Goal: Answer question/provide support: Share knowledge or assist other users

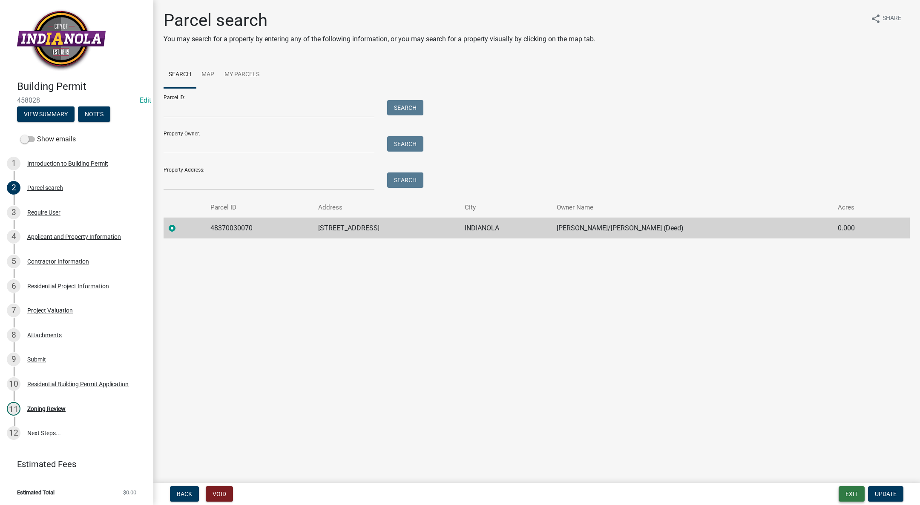
click at [849, 492] on button "Exit" at bounding box center [851, 493] width 26 height 15
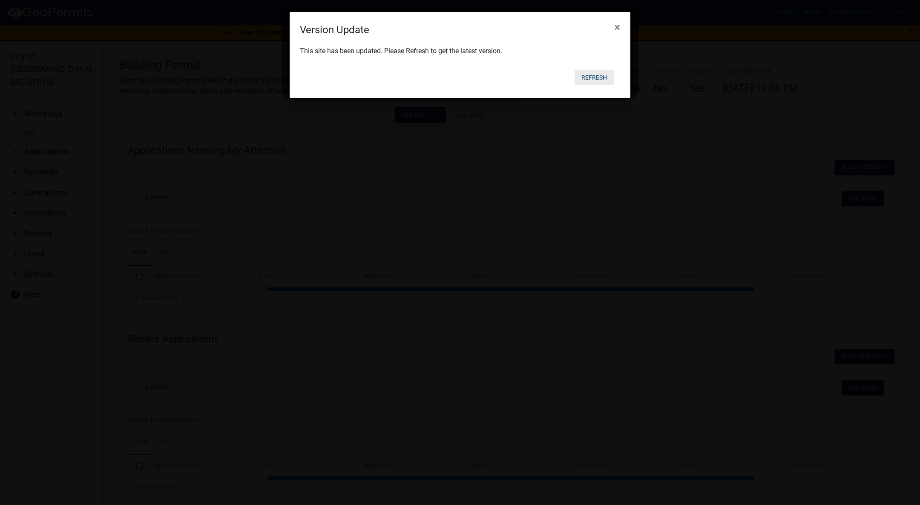
select select "3: 100"
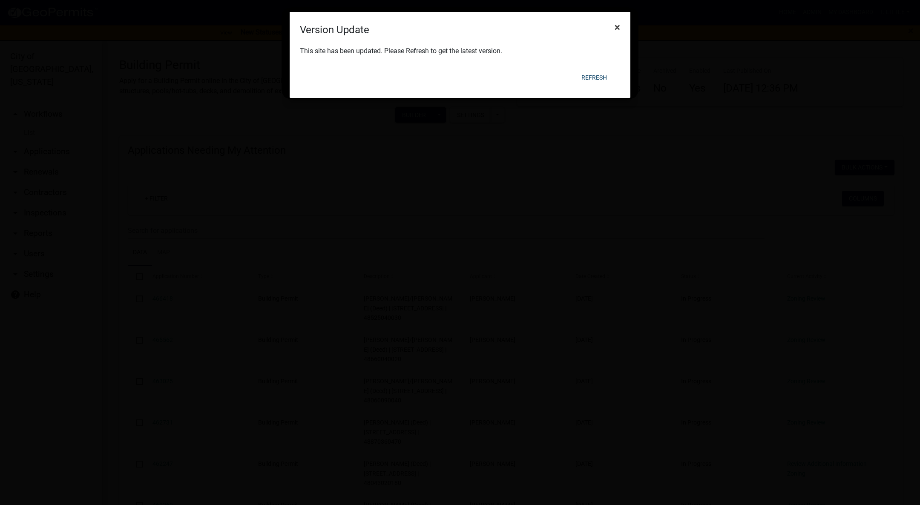
click at [617, 21] on span "×" at bounding box center [617, 27] width 6 height 12
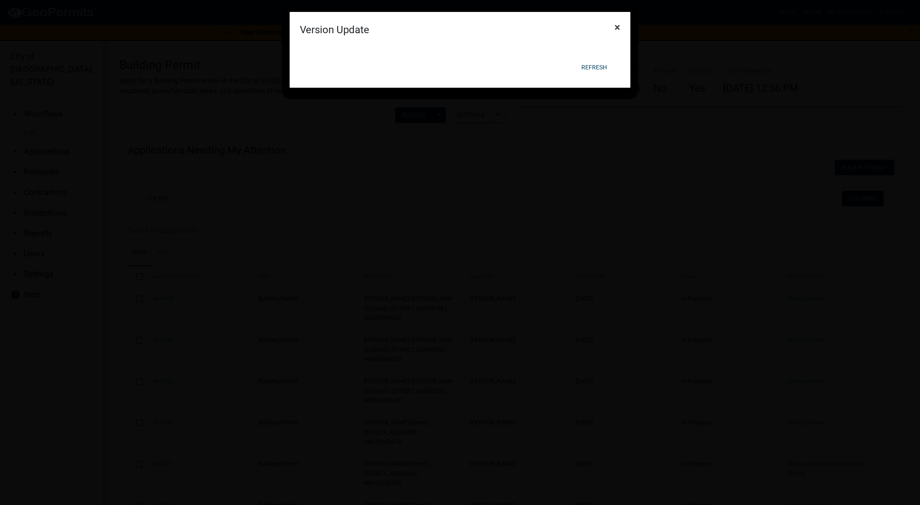
click at [619, 23] on span "×" at bounding box center [617, 27] width 6 height 12
click at [620, 22] on button "×" at bounding box center [617, 27] width 19 height 24
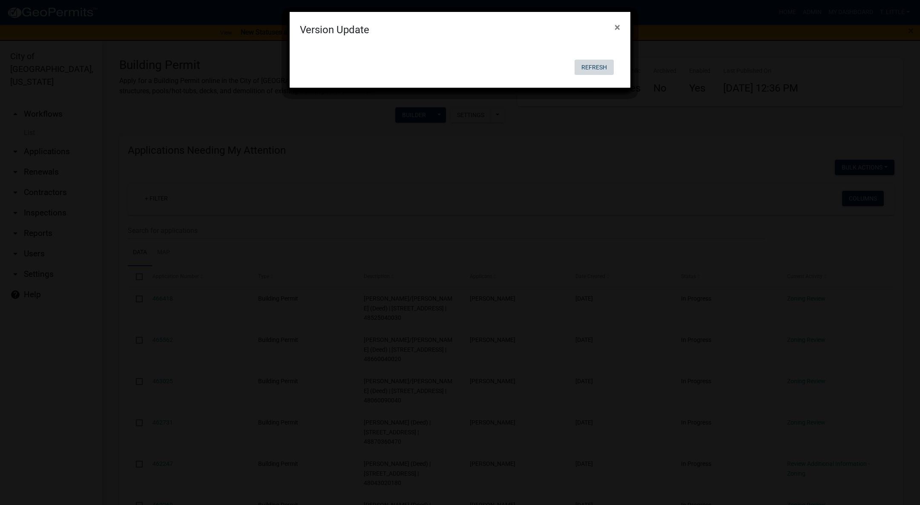
click at [598, 68] on button "Refresh" at bounding box center [593, 67] width 39 height 15
click at [596, 67] on button "Refresh" at bounding box center [593, 67] width 39 height 15
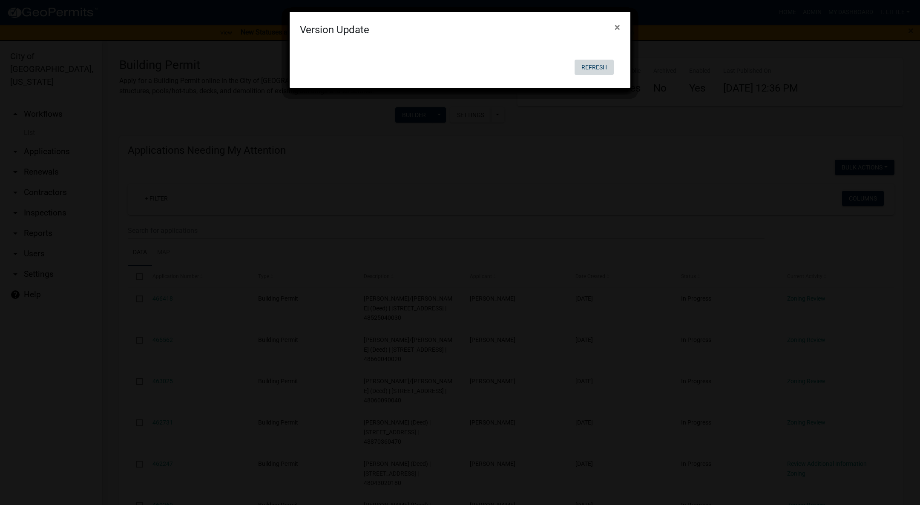
click at [596, 67] on button "Refresh" at bounding box center [593, 67] width 39 height 15
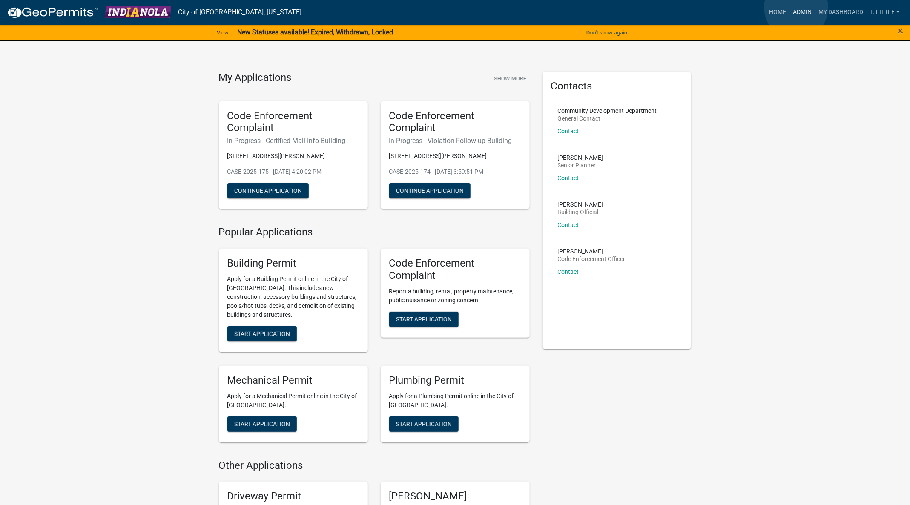
click at [797, 8] on link "Admin" at bounding box center [802, 12] width 26 height 16
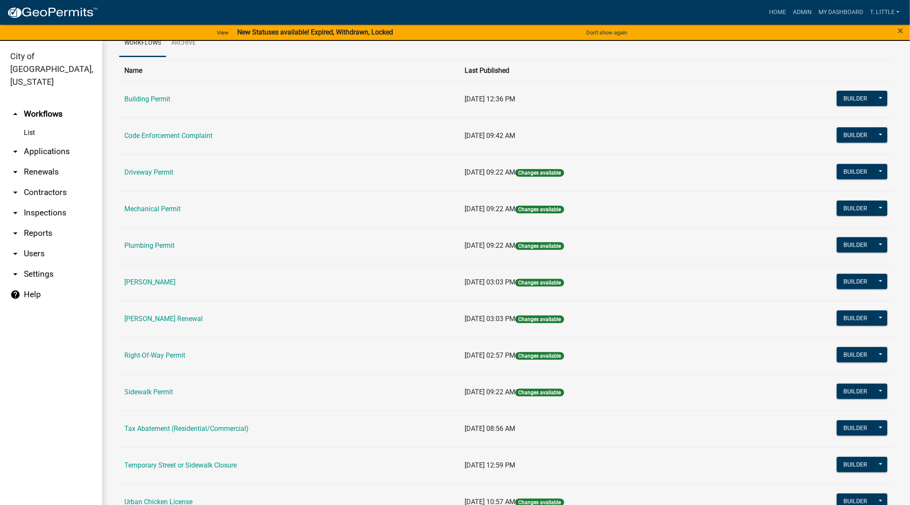
scroll to position [73, 0]
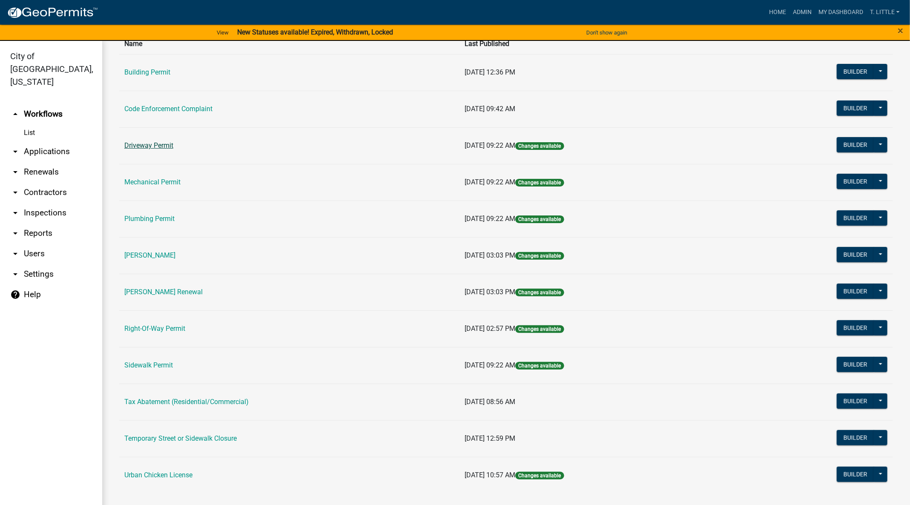
click at [143, 146] on link "Driveway Permit" at bounding box center [148, 145] width 49 height 8
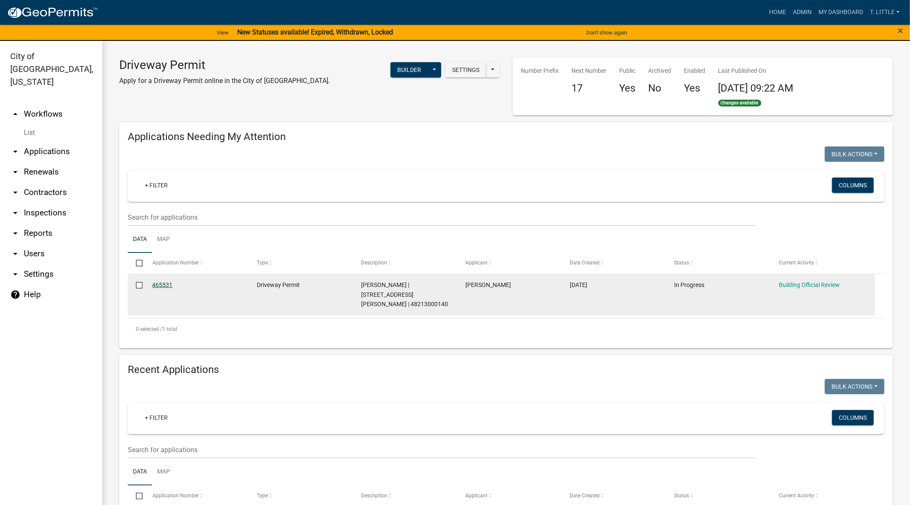
click at [166, 284] on link "465531" at bounding box center [162, 284] width 20 height 7
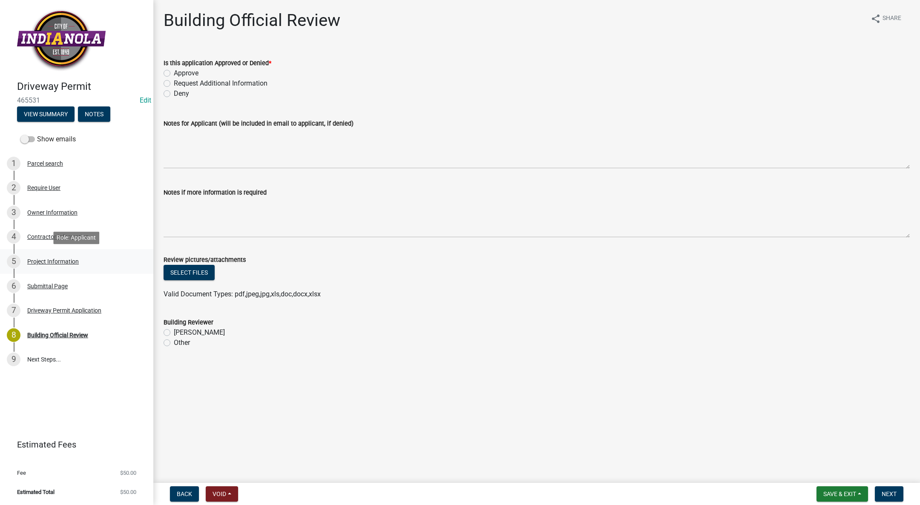
click at [40, 259] on div "Project Information" at bounding box center [53, 261] width 52 height 6
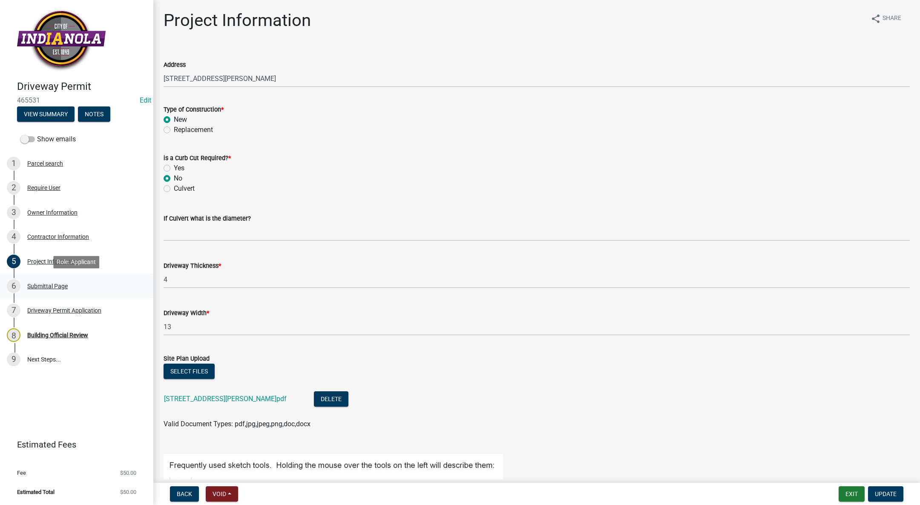
click at [51, 283] on div "Submittal Page" at bounding box center [47, 286] width 40 height 6
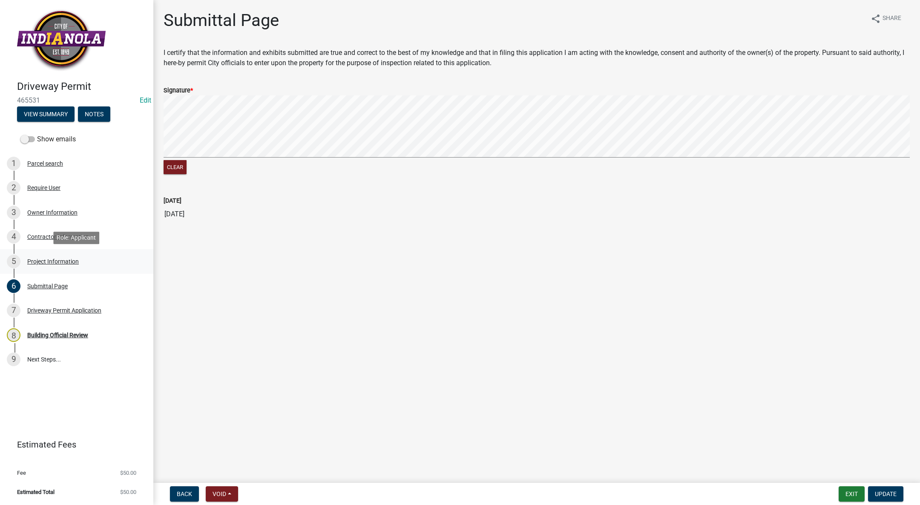
click at [70, 264] on div "Project Information" at bounding box center [53, 261] width 52 height 6
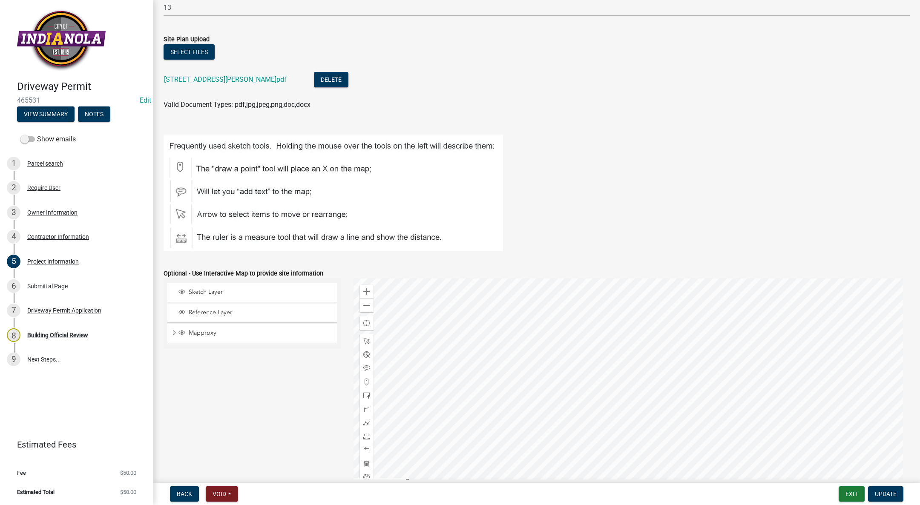
scroll to position [419, 0]
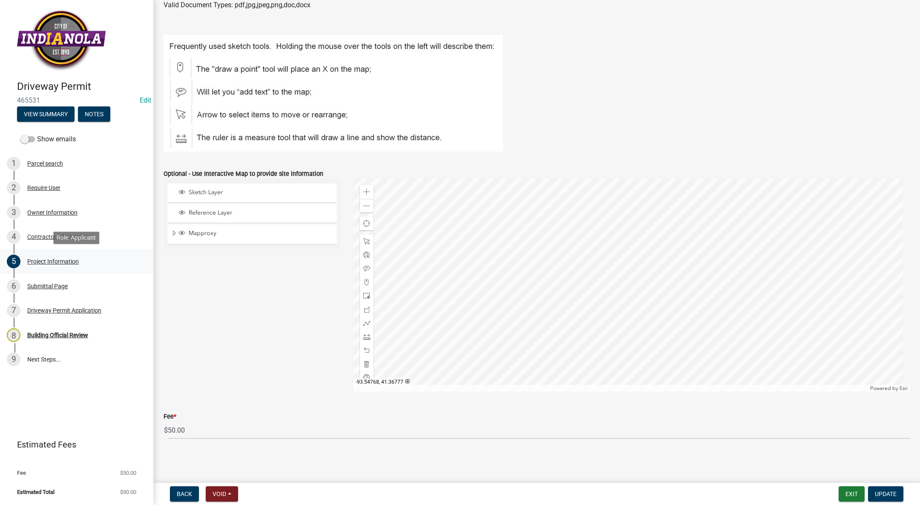
click at [64, 260] on div "Project Information" at bounding box center [53, 261] width 52 height 6
click at [66, 238] on div "Contractor Information" at bounding box center [58, 237] width 62 height 6
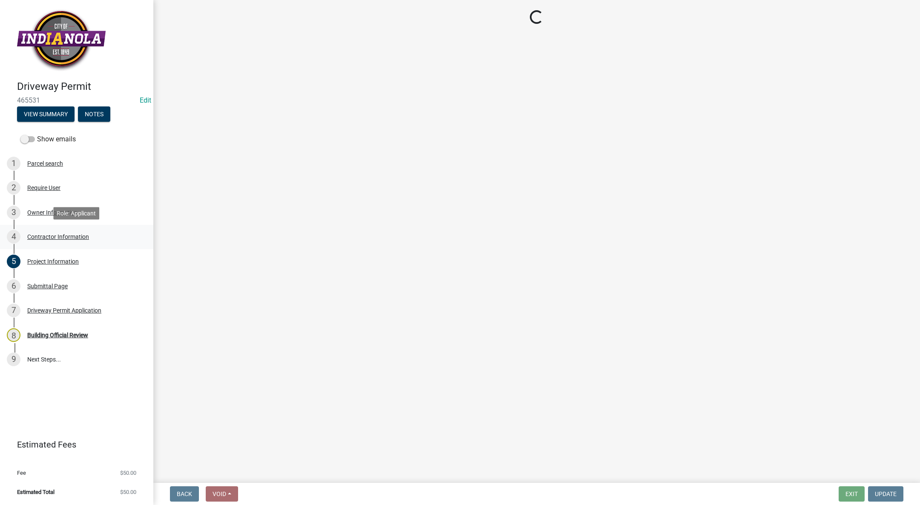
scroll to position [0, 0]
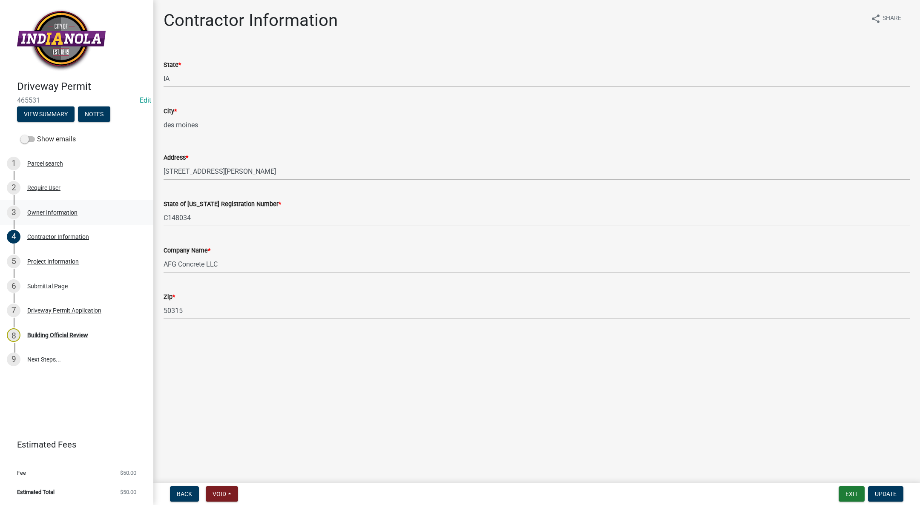
click at [61, 212] on div "Owner Information" at bounding box center [52, 212] width 50 height 6
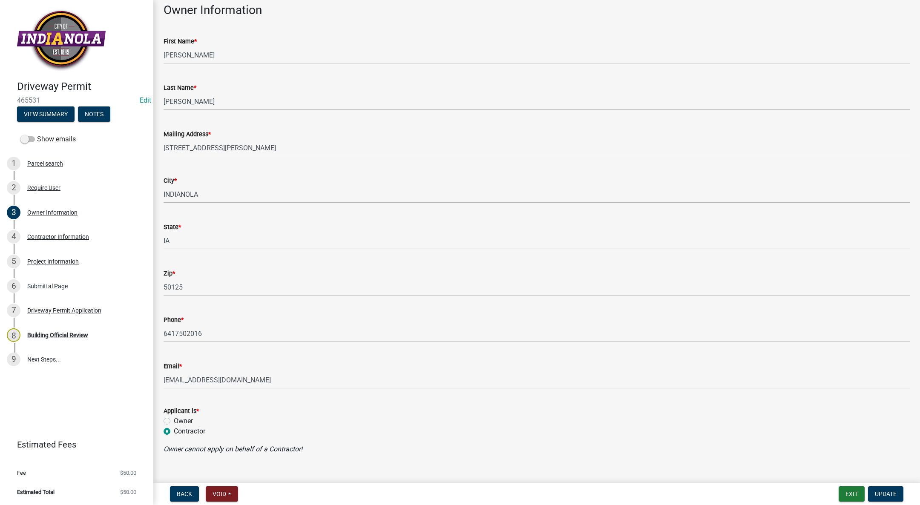
scroll to position [59, 0]
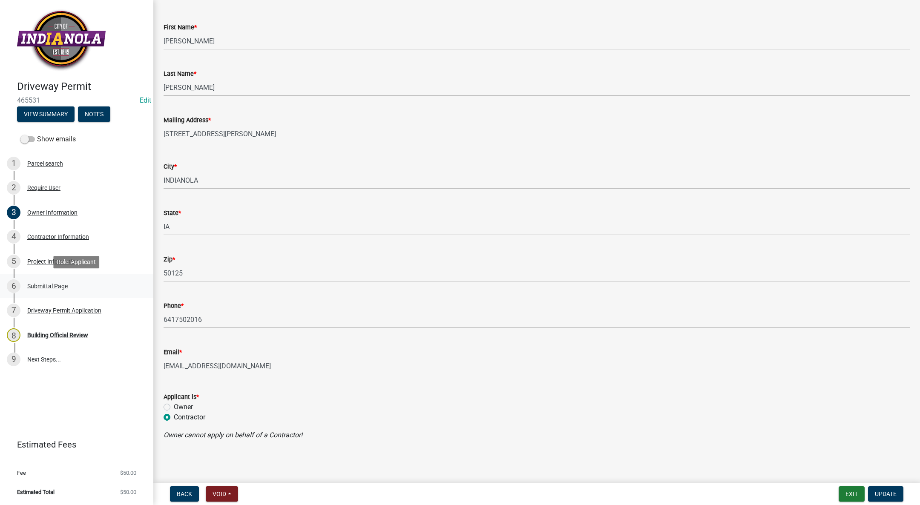
click at [66, 285] on div "Submittal Page" at bounding box center [47, 286] width 40 height 6
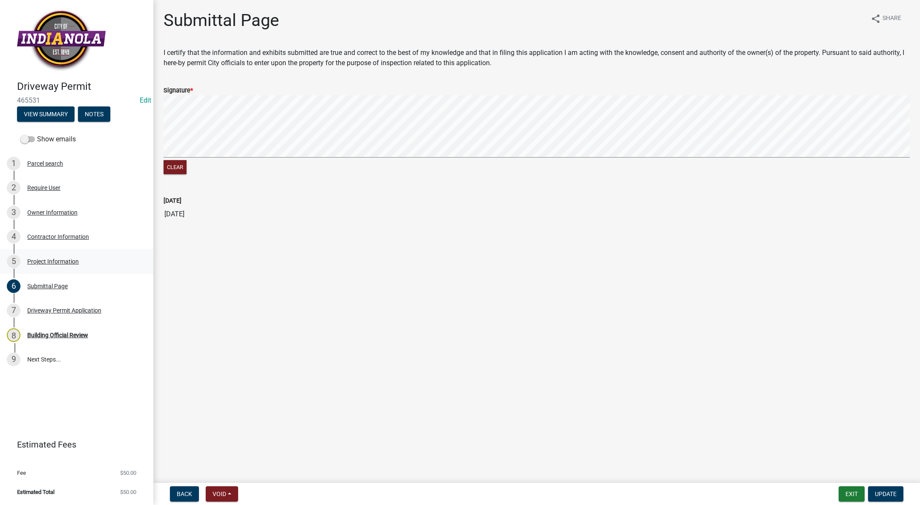
click at [65, 255] on div "5 Project Information" at bounding box center [73, 262] width 133 height 14
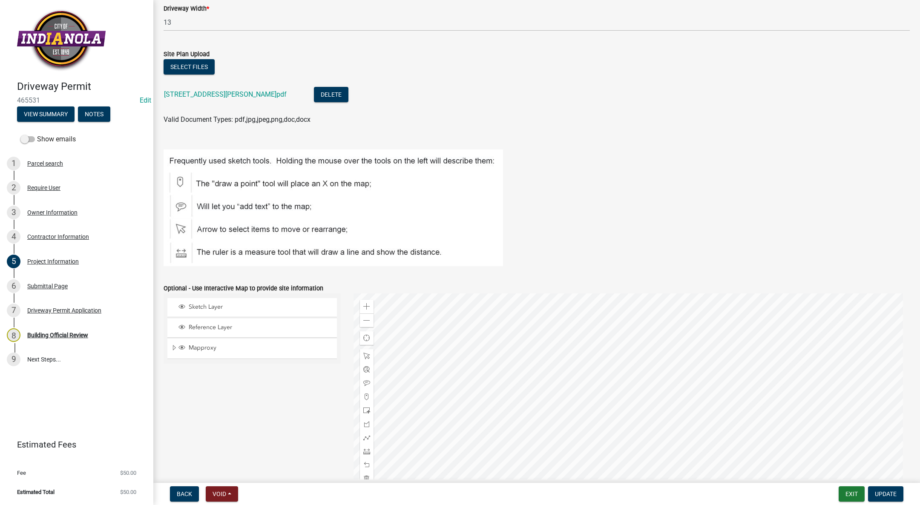
scroll to position [319, 0]
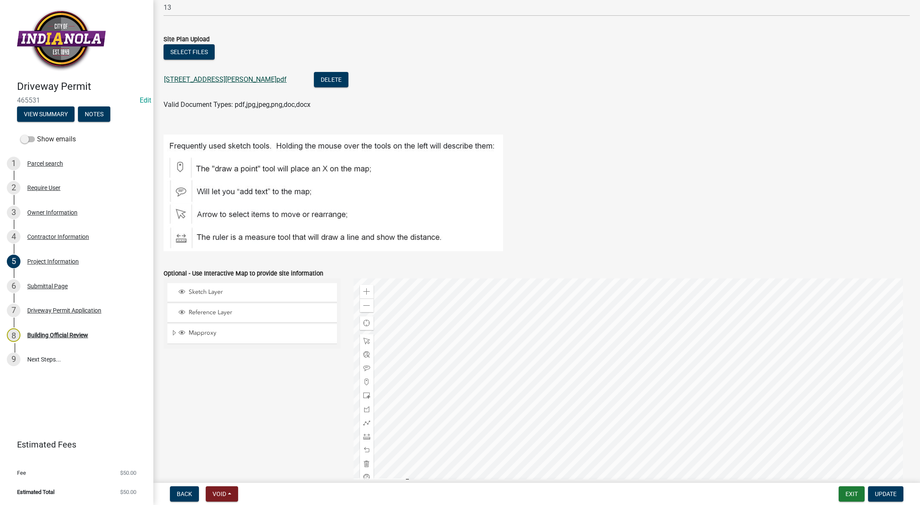
click at [208, 78] on link "1202 E Girard Ave.pdf" at bounding box center [225, 79] width 123 height 8
click at [80, 325] on link "8 Building Official Review" at bounding box center [76, 335] width 153 height 25
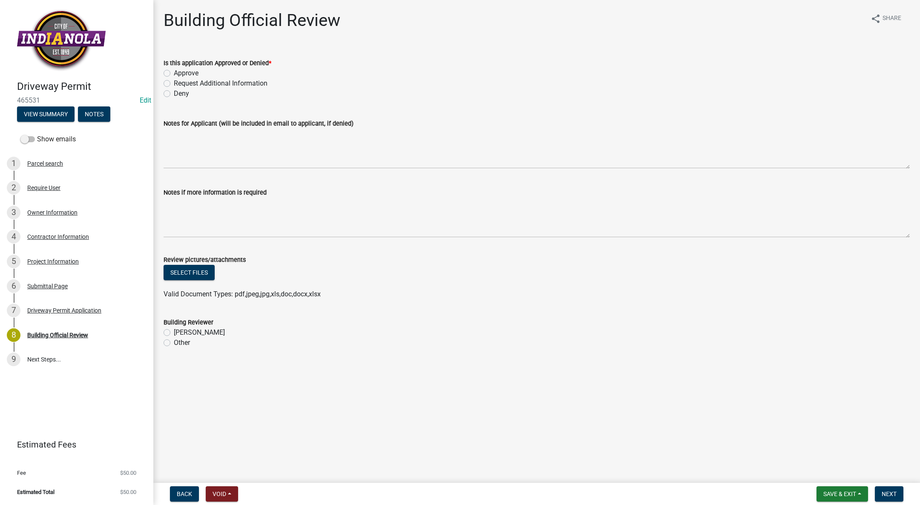
click at [174, 70] on label "Approve" at bounding box center [186, 73] width 25 height 10
click at [174, 70] on input "Approve" at bounding box center [177, 71] width 6 height 6
radio input "true"
click at [174, 332] on label "Tim Little" at bounding box center [199, 332] width 51 height 10
click at [174, 332] on input "Tim Little" at bounding box center [177, 330] width 6 height 6
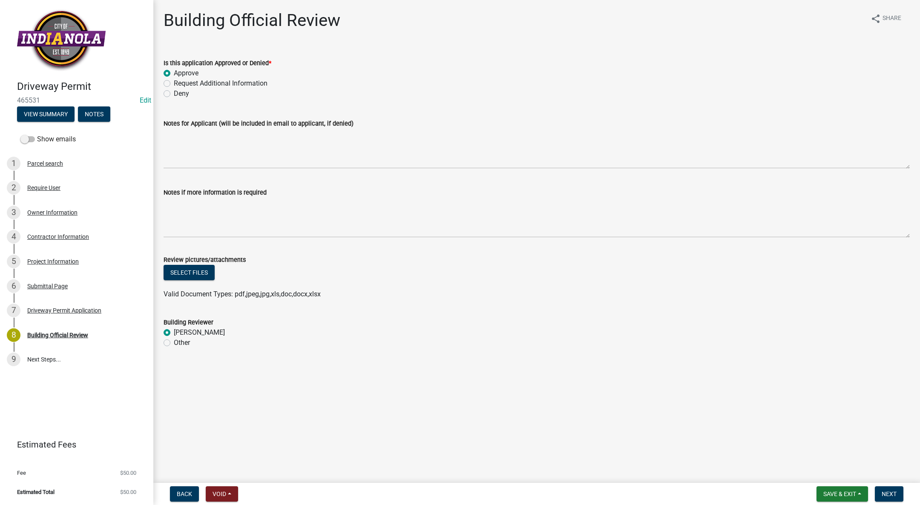
radio input "true"
click at [902, 491] on button "Next" at bounding box center [889, 493] width 29 height 15
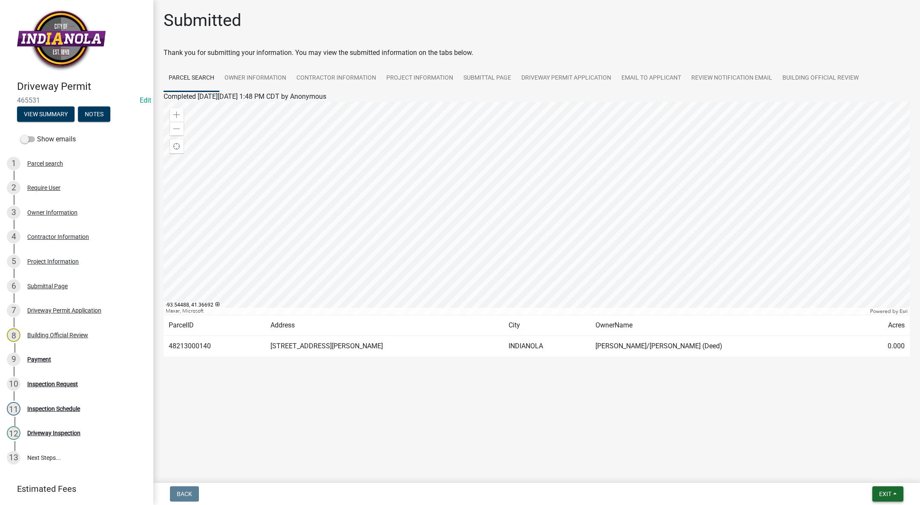
click at [889, 496] on span "Exit" at bounding box center [885, 493] width 12 height 7
click at [884, 473] on button "Save & Exit" at bounding box center [869, 472] width 68 height 20
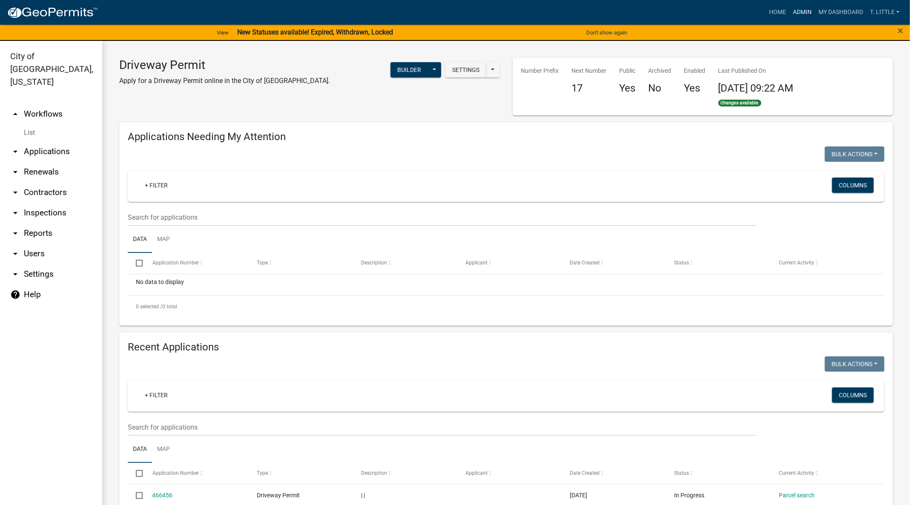
click at [800, 11] on link "Admin" at bounding box center [802, 12] width 26 height 16
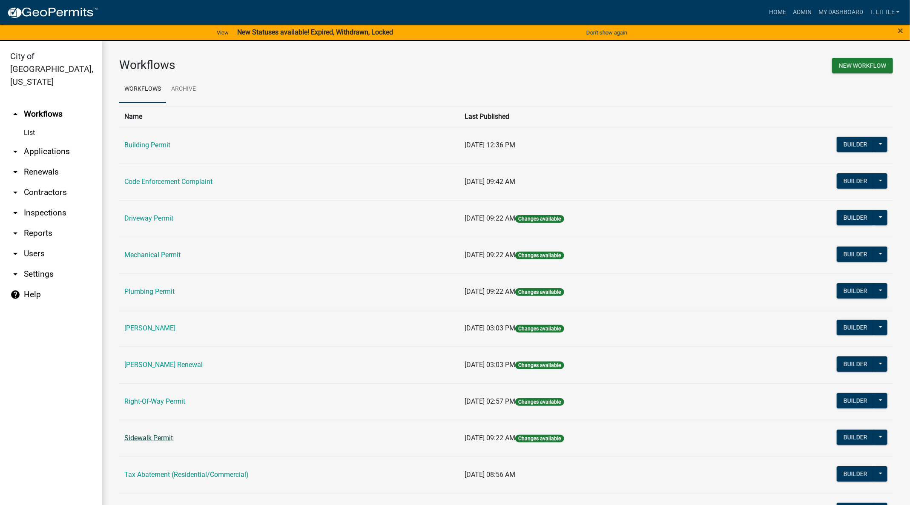
click at [153, 434] on link "Sidewalk Permit" at bounding box center [148, 438] width 49 height 8
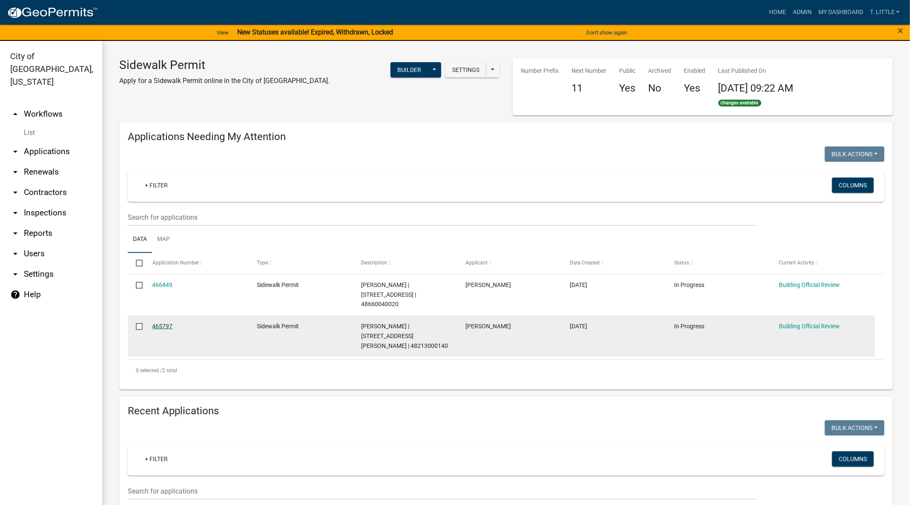
click at [167, 323] on link "465797" at bounding box center [162, 326] width 20 height 7
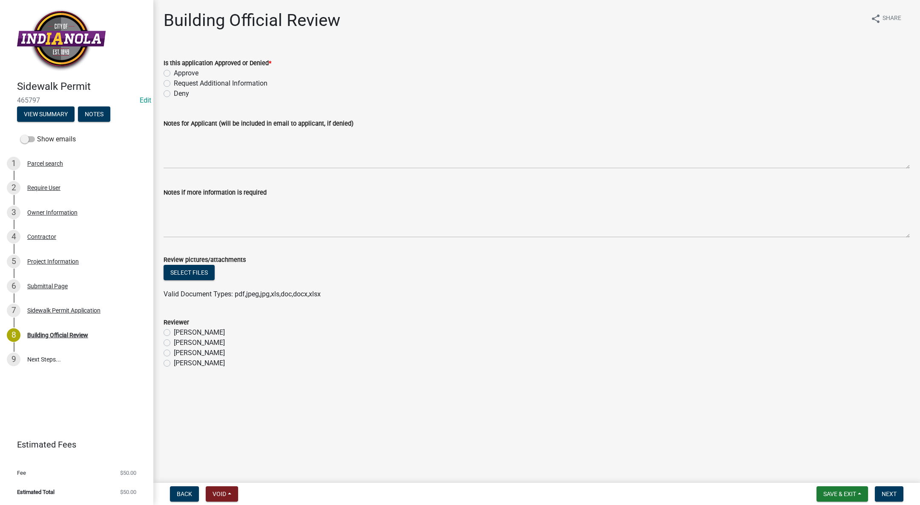
click at [174, 72] on label "Approve" at bounding box center [186, 73] width 25 height 10
click at [174, 72] on input "Approve" at bounding box center [177, 71] width 6 height 6
radio input "true"
click at [174, 330] on label "Timothy Little" at bounding box center [199, 332] width 51 height 10
click at [174, 330] on input "Timothy Little" at bounding box center [177, 330] width 6 height 6
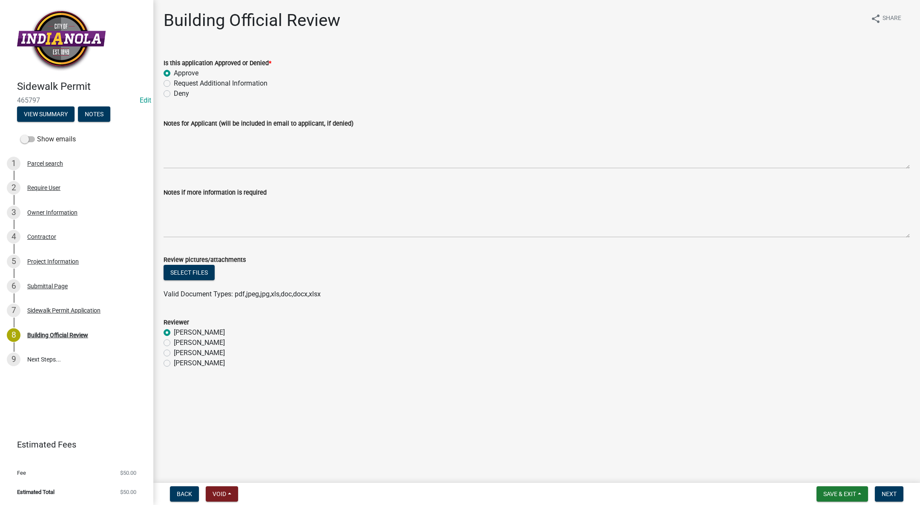
radio input "true"
click at [895, 491] on span "Next" at bounding box center [888, 493] width 15 height 7
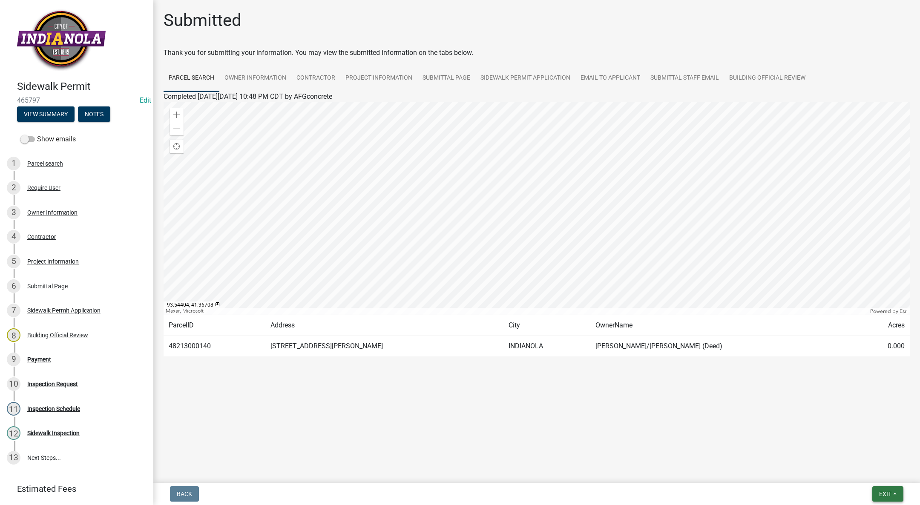
click at [892, 491] on button "Exit" at bounding box center [887, 493] width 31 height 15
click at [878, 474] on button "Save & Exit" at bounding box center [869, 472] width 68 height 20
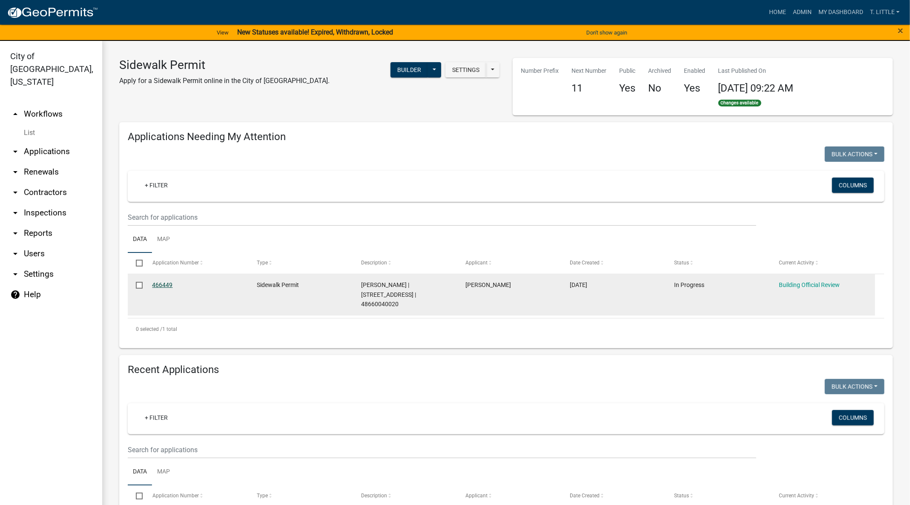
click at [161, 285] on link "466449" at bounding box center [162, 284] width 20 height 7
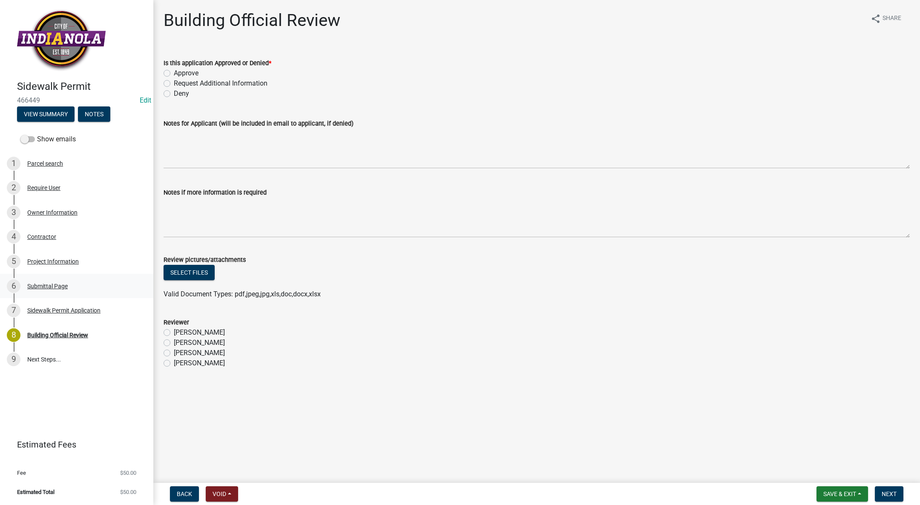
click at [52, 284] on div "Submittal Page" at bounding box center [47, 286] width 40 height 6
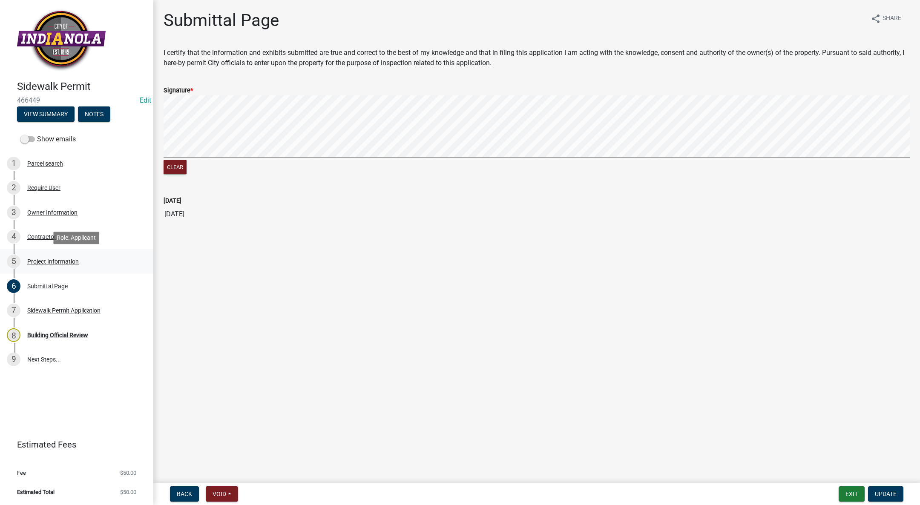
click at [61, 256] on div "5 Project Information" at bounding box center [73, 262] width 133 height 14
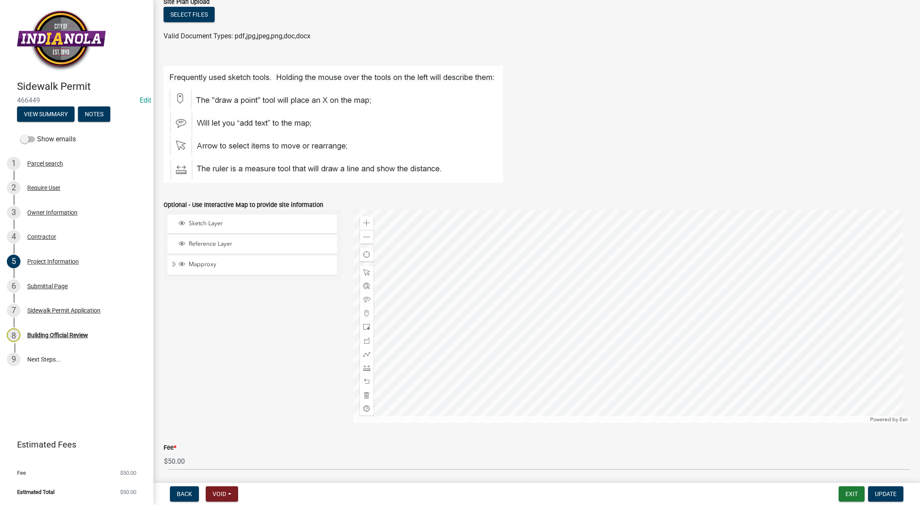
scroll to position [330, 0]
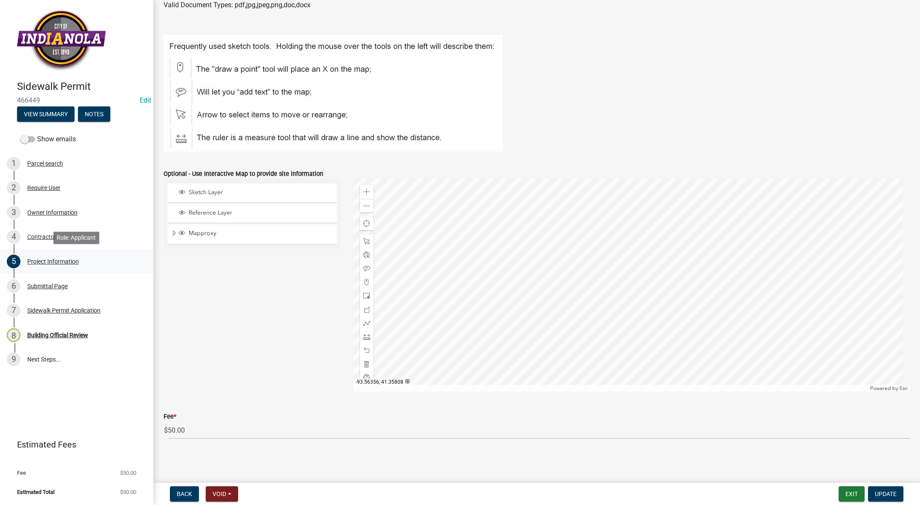
click at [65, 257] on div "5 Project Information" at bounding box center [73, 262] width 133 height 14
click at [58, 262] on div "Project Information" at bounding box center [53, 261] width 52 height 6
click at [45, 219] on link "3 Owner Information" at bounding box center [76, 212] width 153 height 25
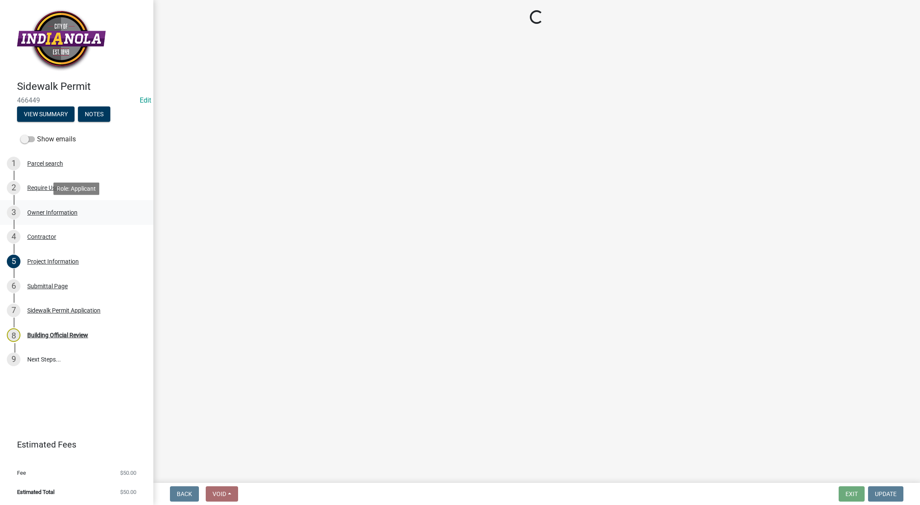
scroll to position [0, 0]
